Goal: Check status: Check status

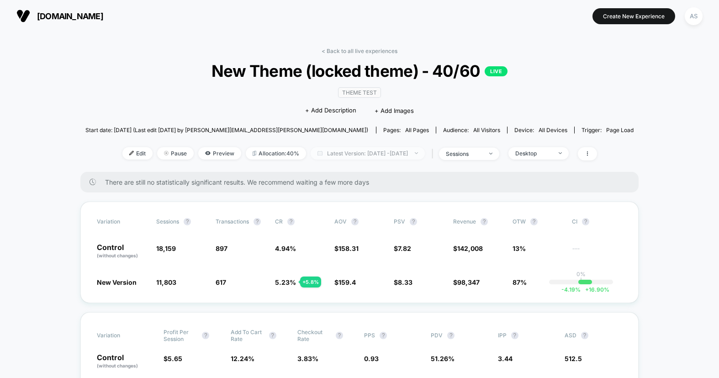
click at [370, 156] on span "Latest Version: [DATE] - [DATE]" at bounding box center [368, 153] width 114 height 12
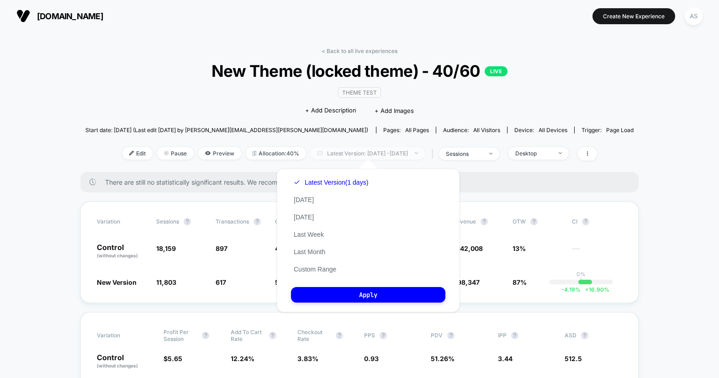
click at [370, 156] on span "Latest Version: [DATE] - [DATE]" at bounding box center [368, 153] width 114 height 12
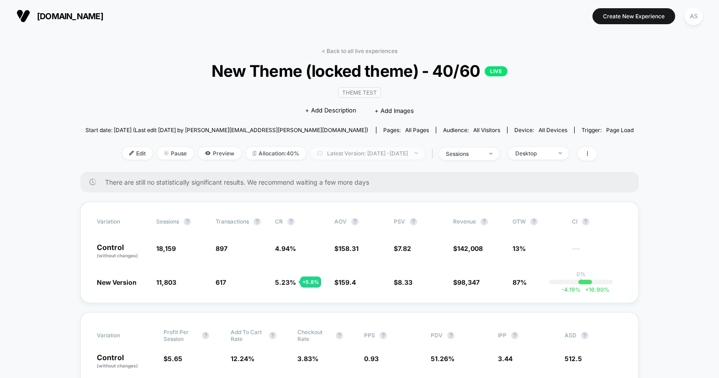
click at [370, 156] on span "Latest Version: [DATE] - [DATE]" at bounding box center [368, 153] width 114 height 12
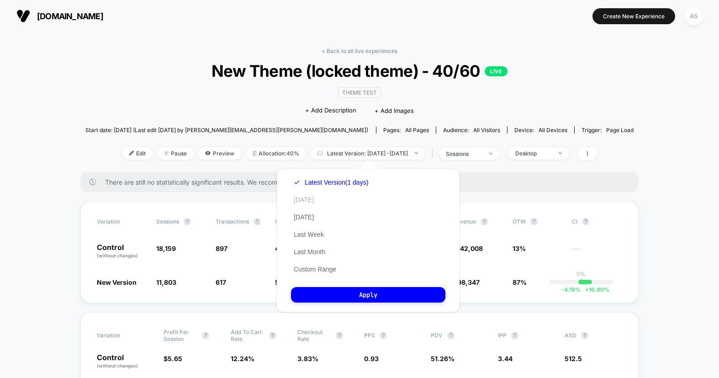
click at [308, 202] on button "[DATE]" at bounding box center [304, 200] width 26 height 8
click at [330, 294] on button "Apply" at bounding box center [368, 295] width 154 height 16
